Goal: Check status: Check status

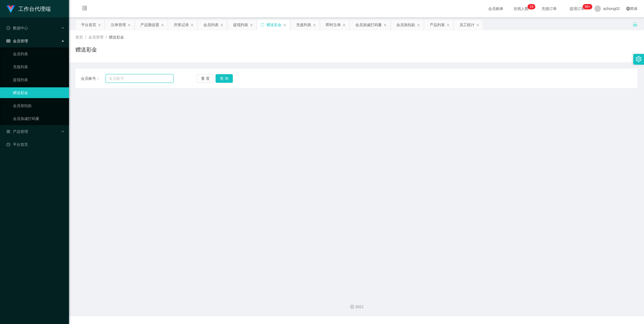
click at [125, 78] on input "text" at bounding box center [140, 78] width 68 height 9
paste input "6122739"
type input "6122739"
drag, startPoint x: 220, startPoint y: 76, endPoint x: 221, endPoint y: 79, distance: 3.6
click at [220, 76] on button "查 询" at bounding box center [223, 78] width 17 height 9
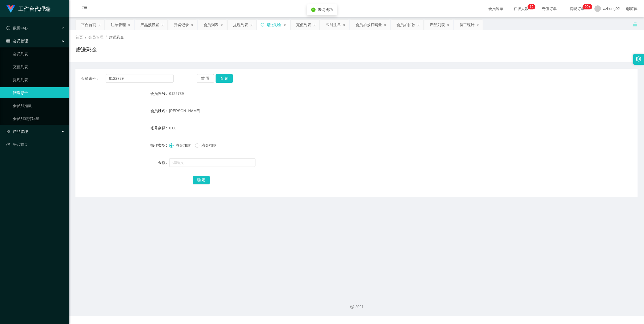
click at [21, 129] on span "产品管理" at bounding box center [17, 131] width 22 height 4
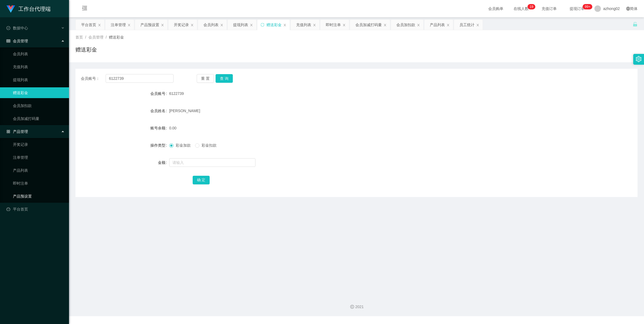
click at [23, 193] on link "产品预设置" at bounding box center [39, 196] width 52 height 11
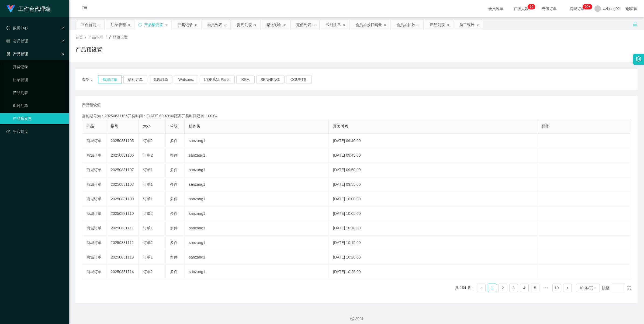
click at [107, 78] on button "商城订单" at bounding box center [110, 79] width 24 height 9
click at [123, 20] on div "注单管理" at bounding box center [118, 25] width 15 height 10
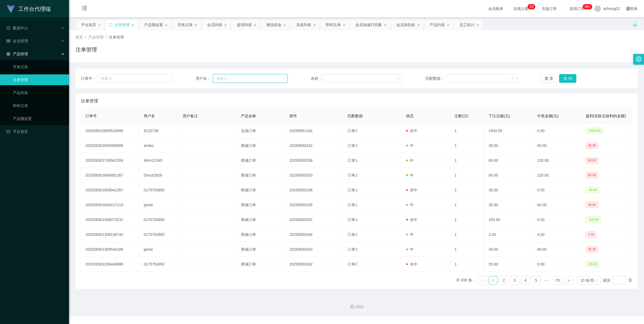
click at [226, 78] on input "text" at bounding box center [250, 78] width 75 height 9
paste input "6122739"
type input "6122739"
